Goal: Information Seeking & Learning: Learn about a topic

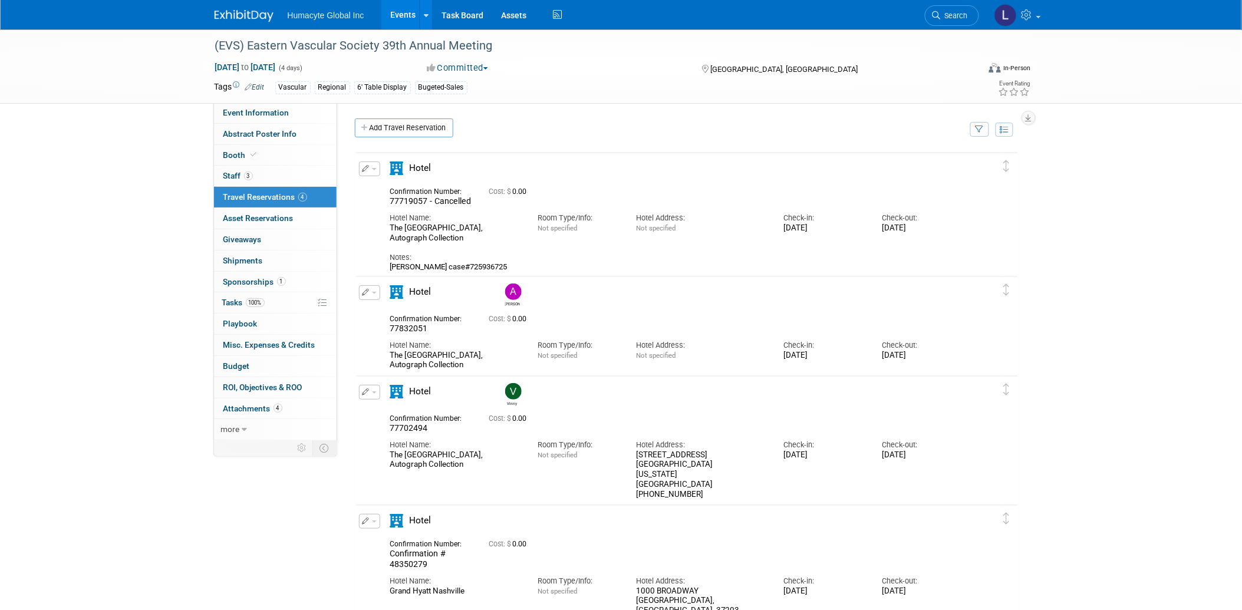
click at [101, 541] on div "(EVS) Eastern Vascular Society 39th Annual Meeting Sep 4, 2025 to Sep 7, 2025 (…" at bounding box center [621, 345] width 1242 height 633
click at [403, 24] on link "Events" at bounding box center [402, 14] width 43 height 29
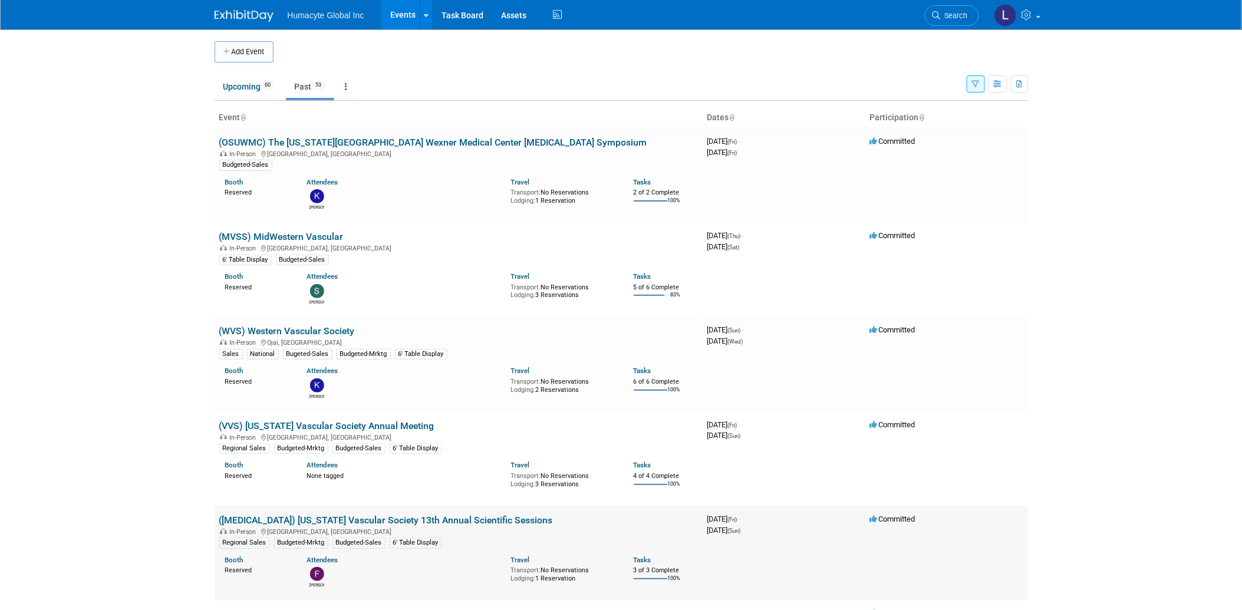
click at [346, 511] on td "(GVS) Georgia Vascular Society 13th Annual Scientific Sessions In-Person Greens…" at bounding box center [459, 553] width 488 height 94
click at [350, 515] on link "([MEDICAL_DATA]) [US_STATE] Vascular Society 13th Annual Scientific Sessions" at bounding box center [386, 520] width 334 height 11
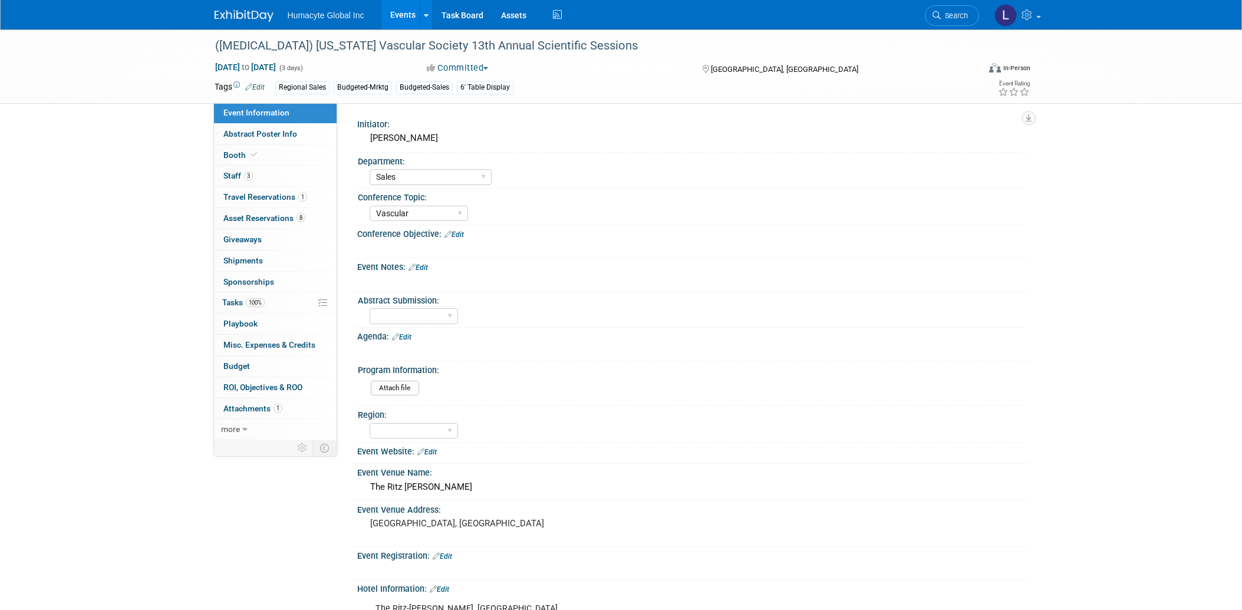
select select "Sales"
select select "Vascular"
click at [242, 172] on link "3 Staff 3" at bounding box center [275, 176] width 123 height 21
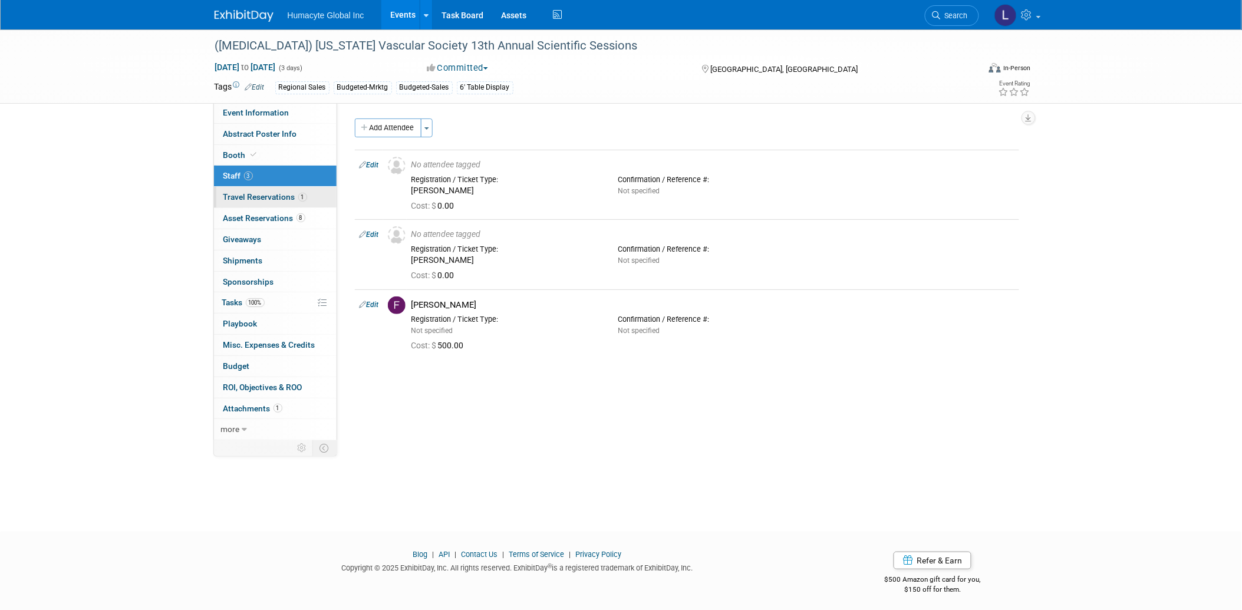
click at [237, 195] on span "Travel Reservations 1" at bounding box center [265, 196] width 84 height 9
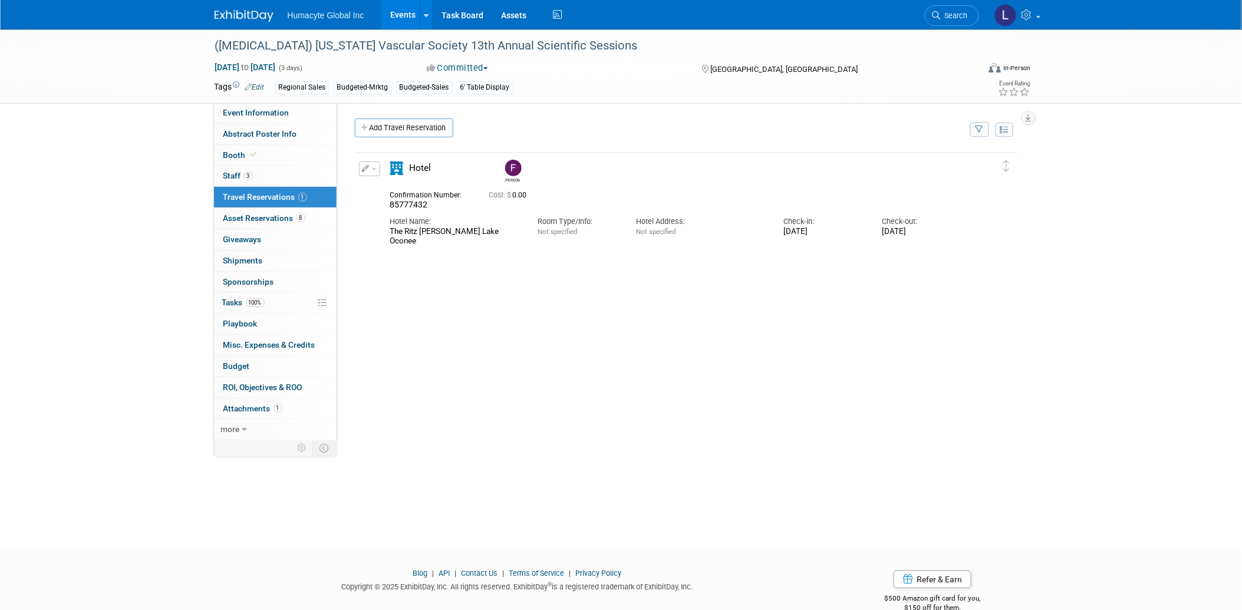
click at [414, 9] on link "Events" at bounding box center [402, 14] width 43 height 29
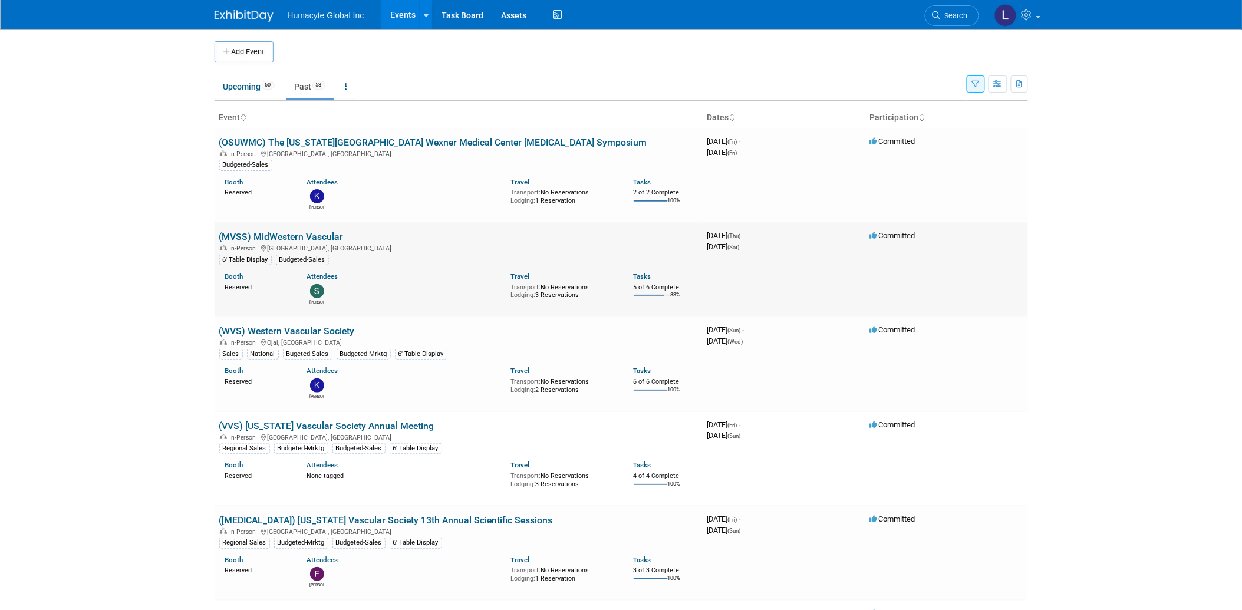
click at [317, 236] on link "(MVSS) MidWestern Vascular" at bounding box center [281, 236] width 124 height 11
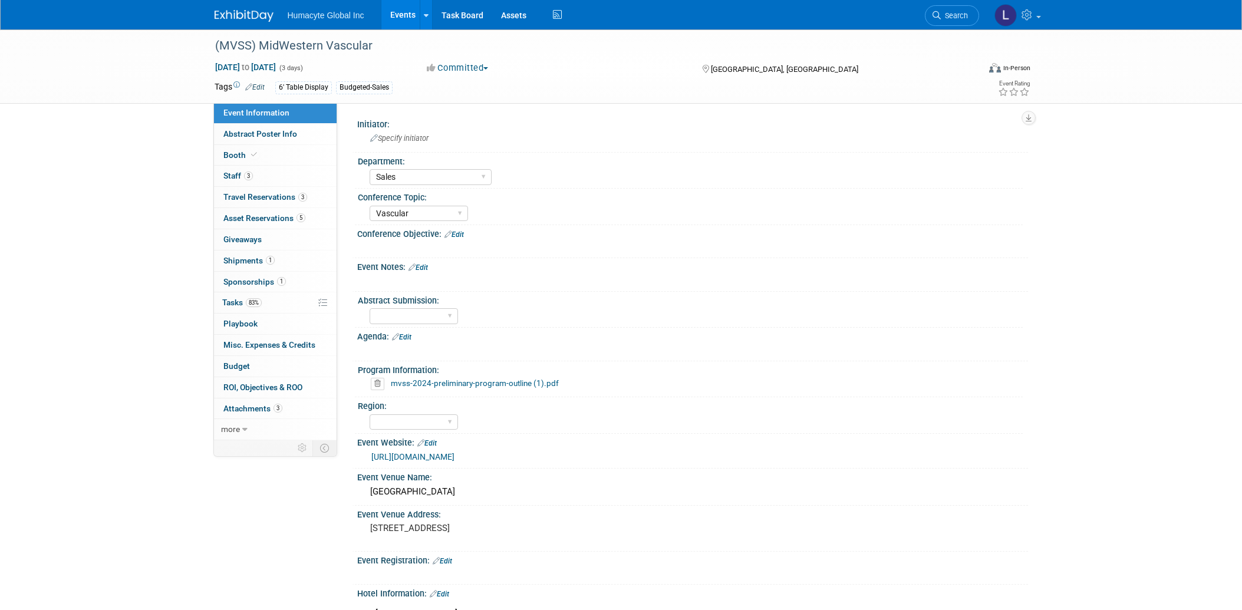
select select "Sales"
select select "Vascular"
click at [239, 192] on link "3 Travel Reservations 3" at bounding box center [275, 197] width 123 height 21
